Goal: Find specific page/section: Find specific page/section

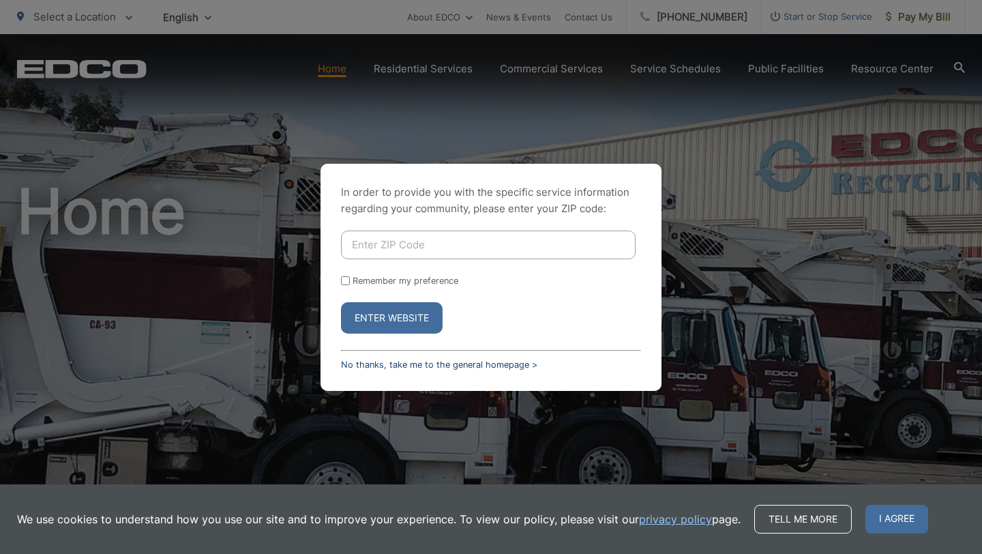
click at [382, 364] on link "No thanks, take me to the general homepage >" at bounding box center [439, 364] width 196 height 10
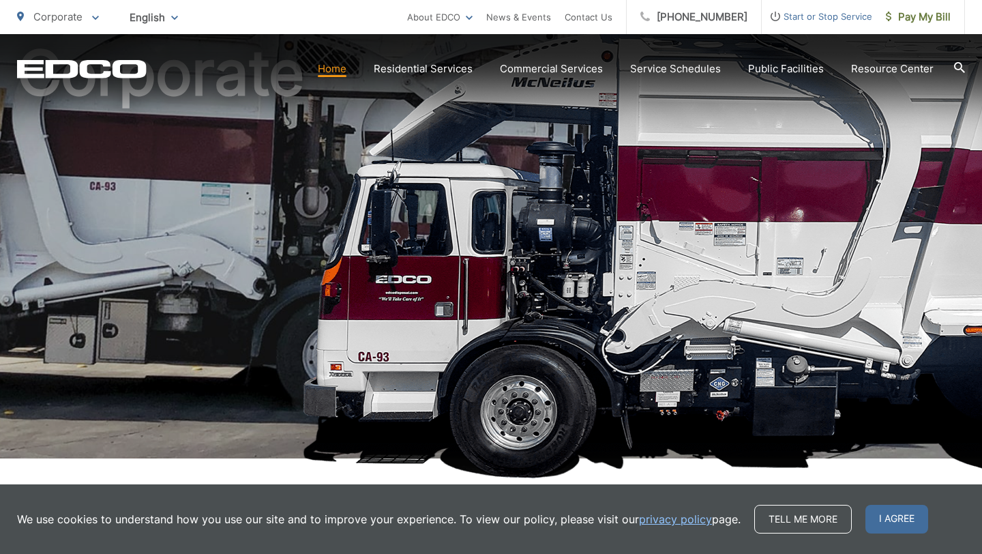
scroll to position [139, 0]
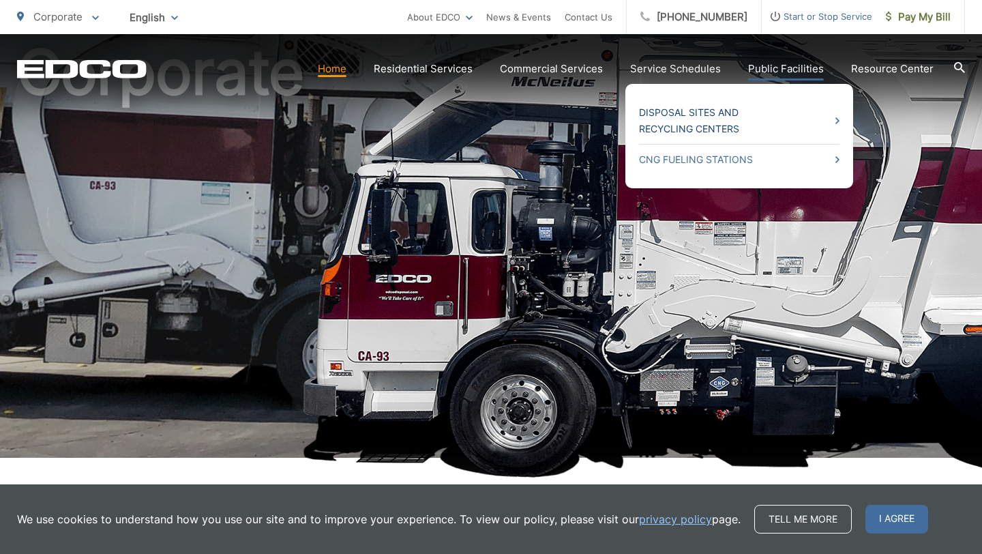
click at [711, 132] on link "Disposal Sites and Recycling Centers" at bounding box center [739, 120] width 201 height 33
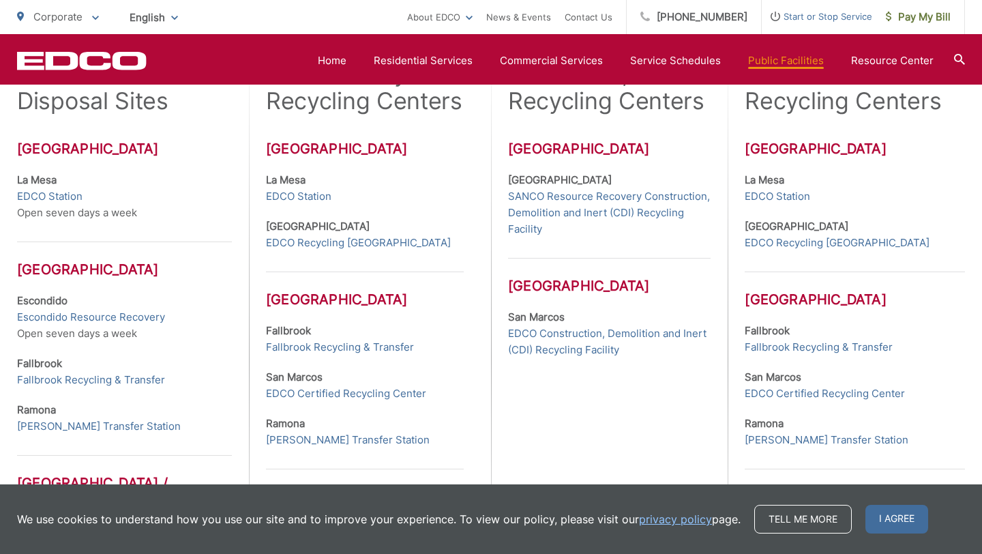
scroll to position [452, 0]
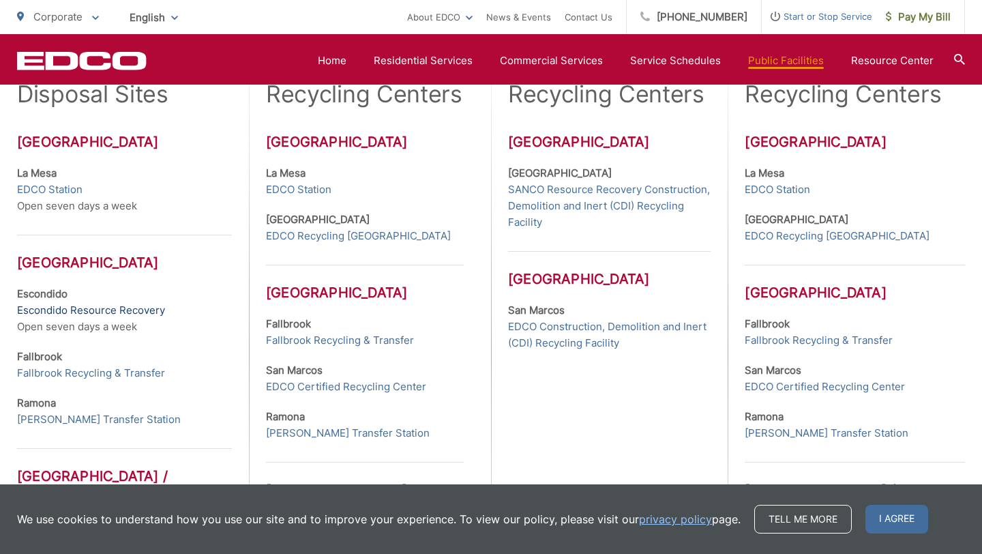
click at [82, 309] on link "Escondido Resource Recovery" at bounding box center [91, 310] width 148 height 16
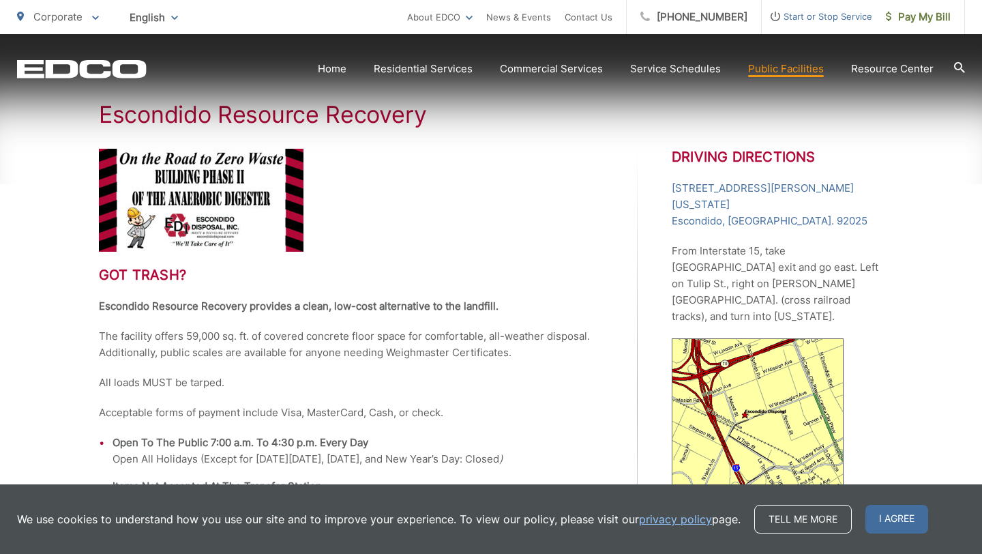
scroll to position [256, 0]
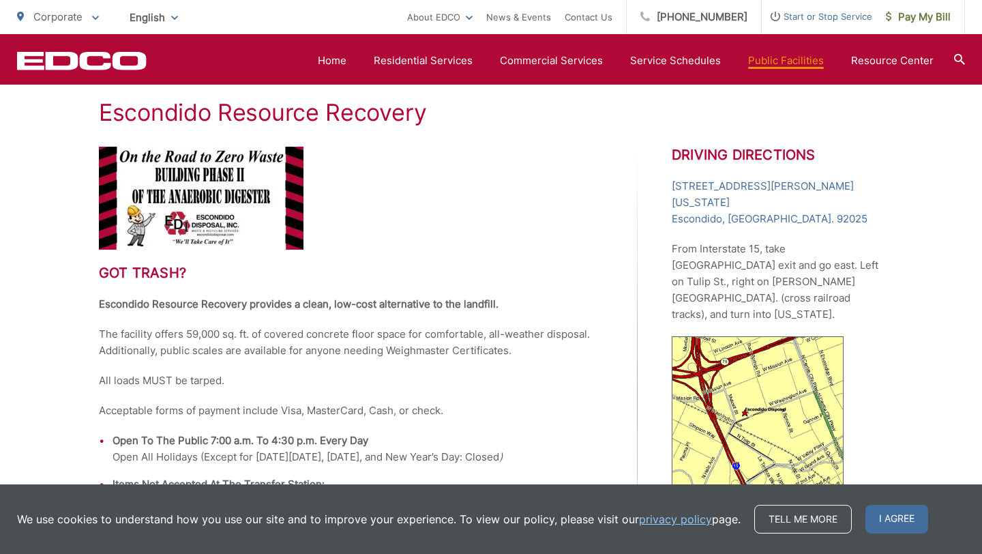
click at [766, 374] on img at bounding box center [758, 415] width 172 height 158
click at [706, 192] on link "1044 W. Washington Ave. Escondido, CA. 92025" at bounding box center [777, 202] width 211 height 49
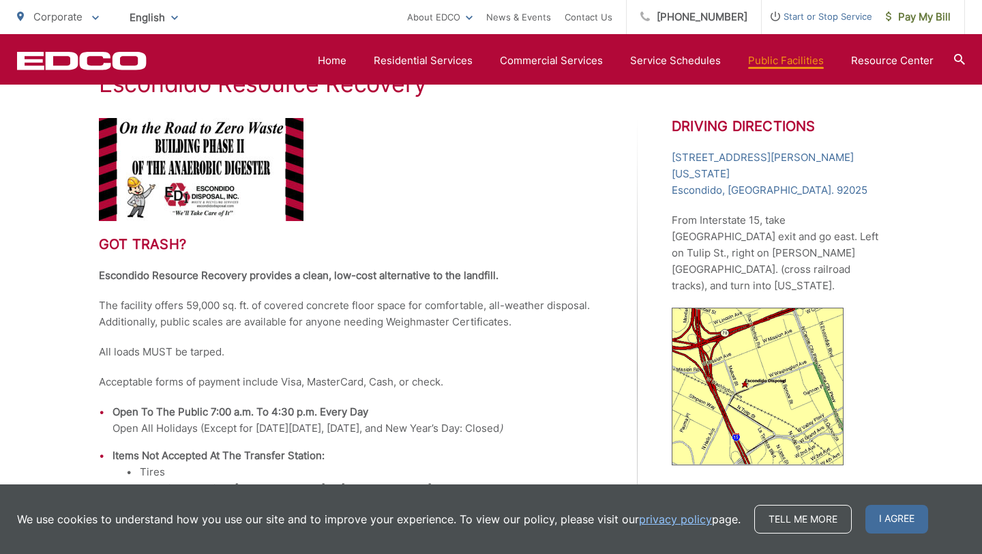
scroll to position [282, 0]
